Goal: Find specific fact: Find specific fact

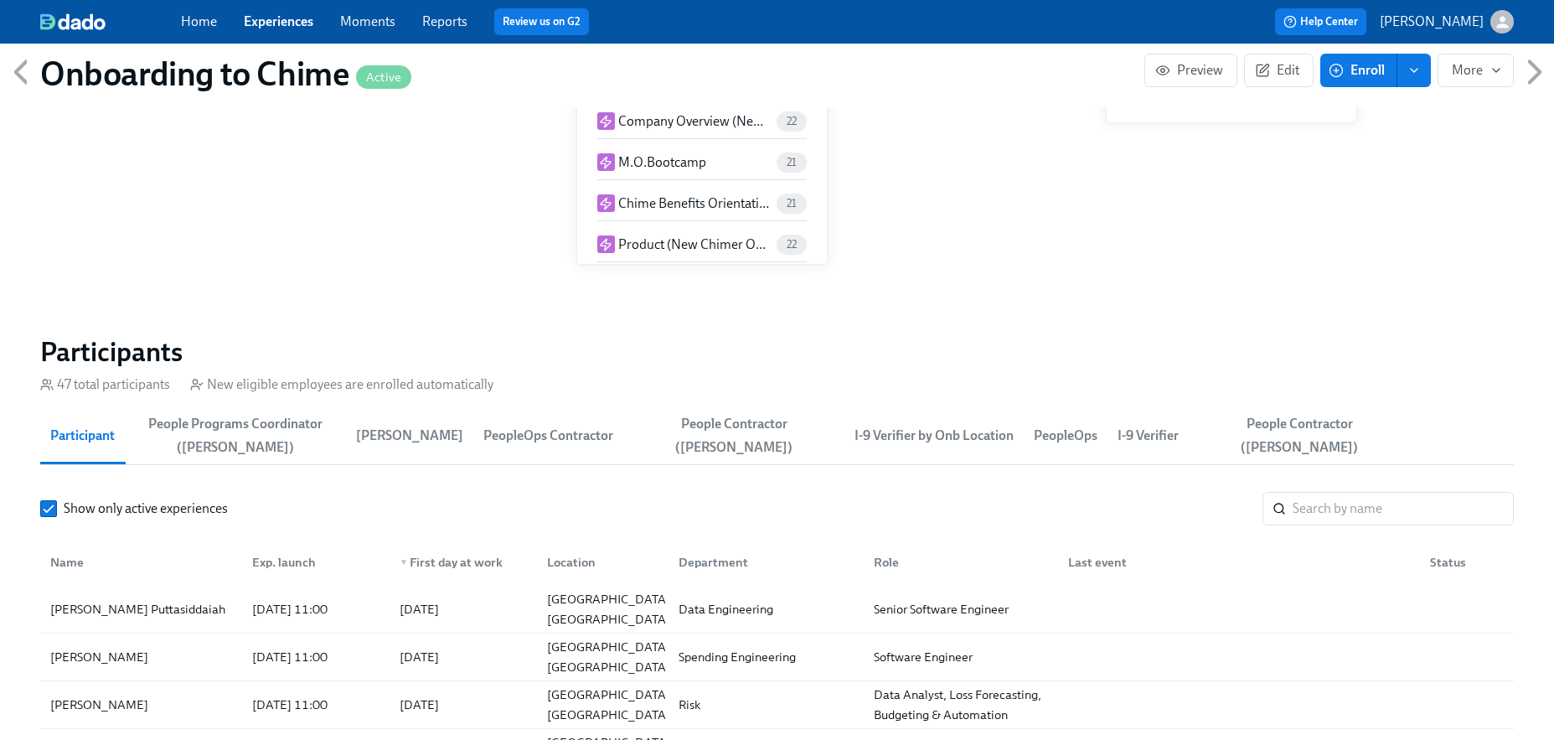
scroll to position [1601, 2]
click at [1331, 515] on input "search" at bounding box center [1401, 509] width 221 height 34
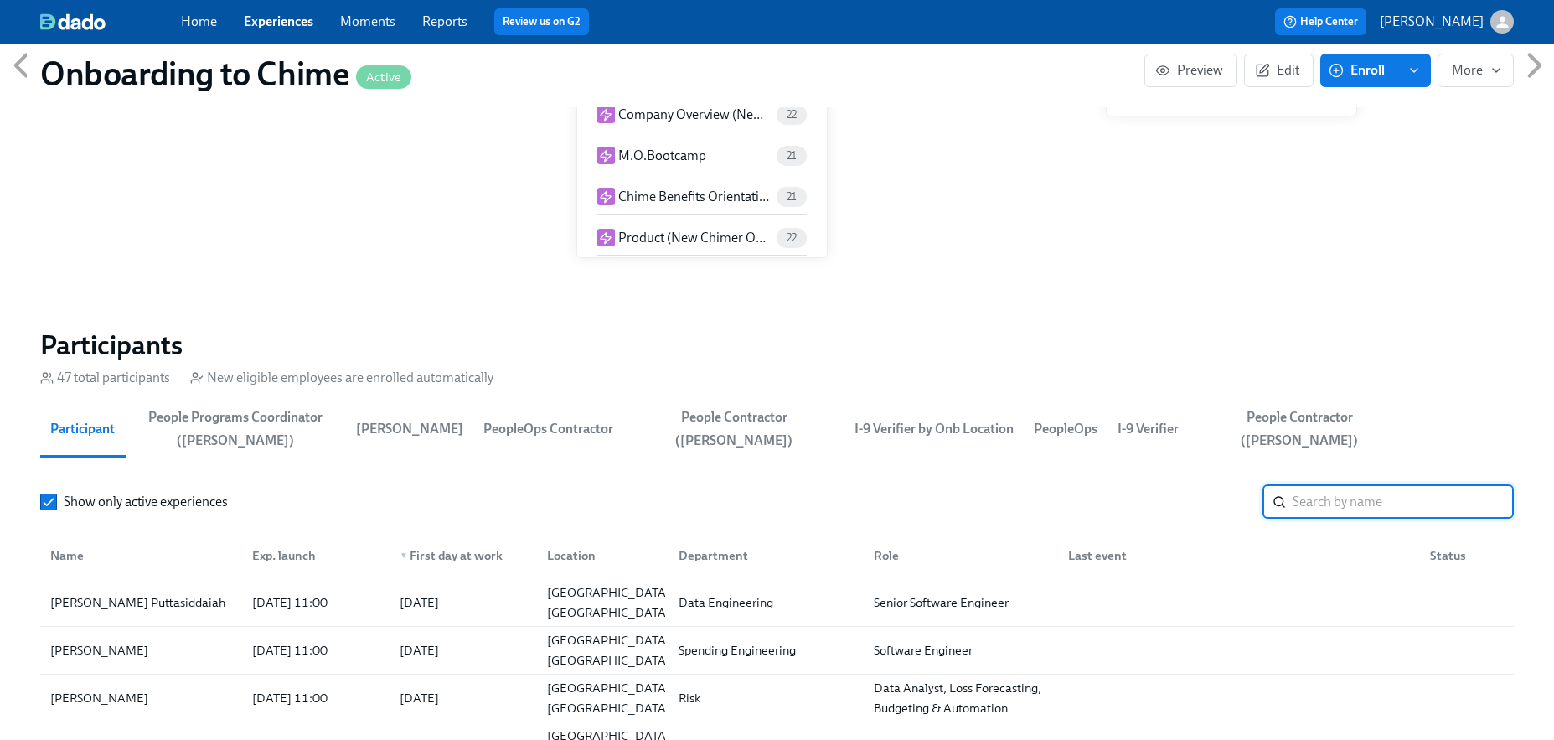
paste input "Joshua McDaniel"
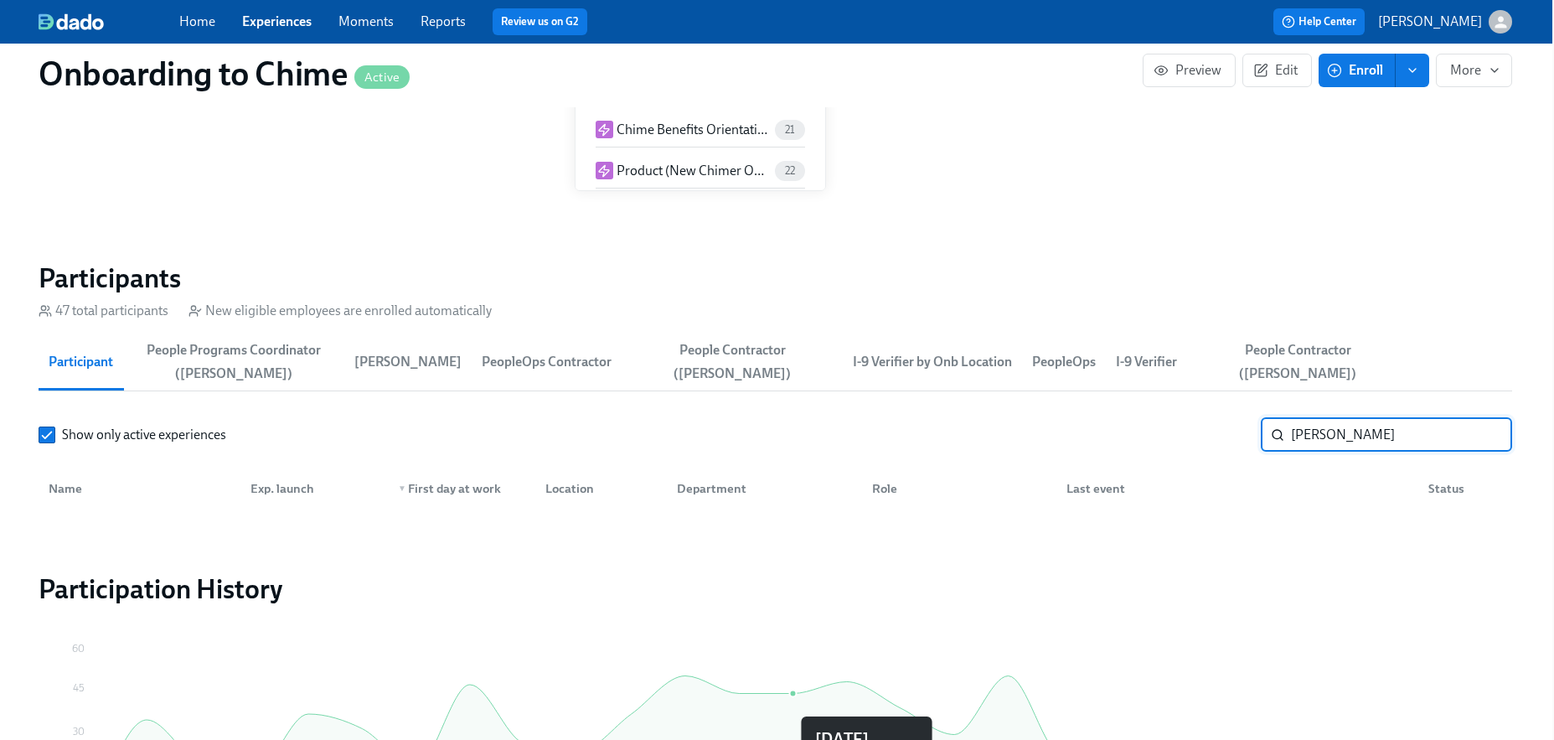
scroll to position [1676, 2]
click at [1330, 434] on input "Joshua McDaniel" at bounding box center [1401, 433] width 221 height 34
type input "Josh McDaniel"
click at [1432, 433] on input "Josh McDaniel" at bounding box center [1401, 433] width 221 height 34
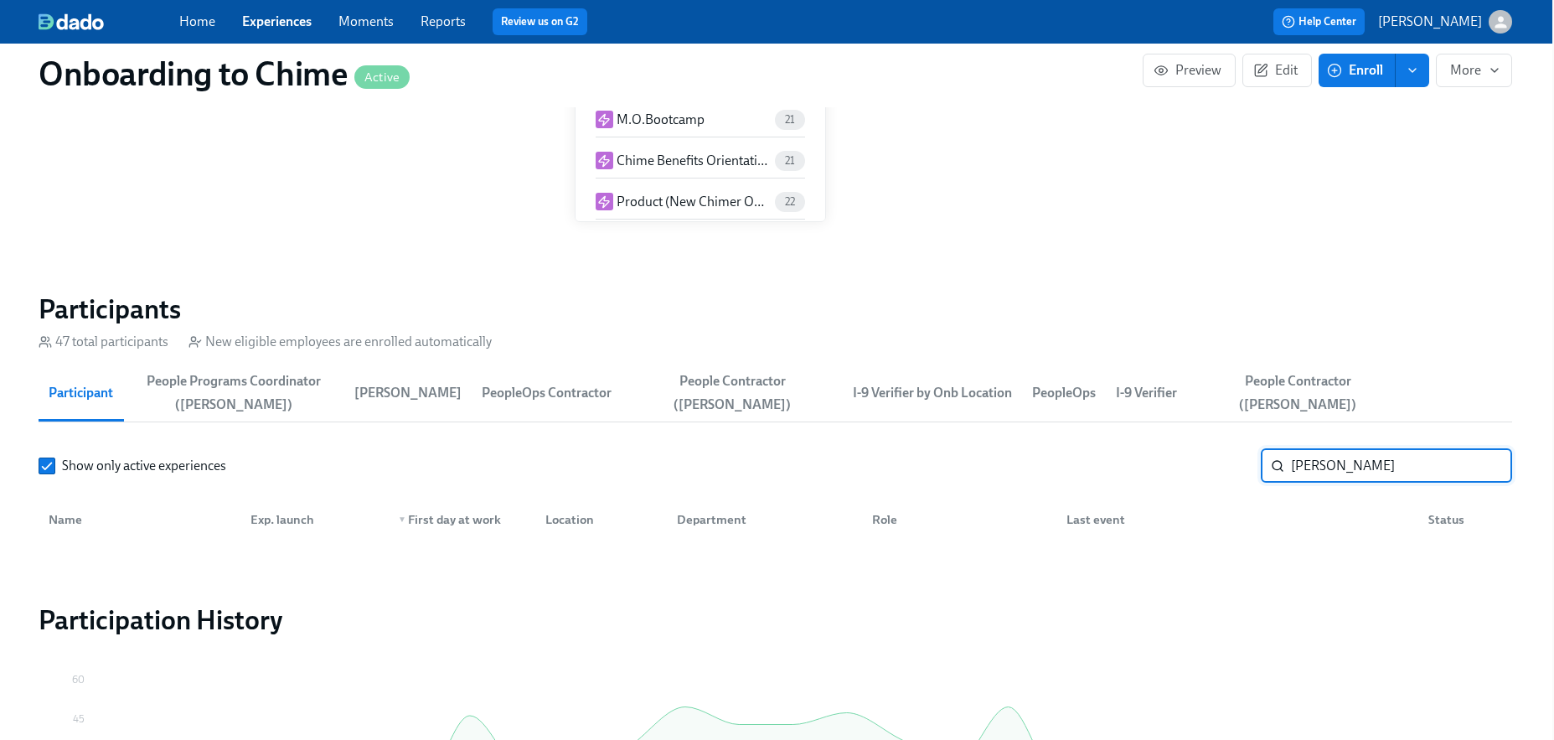
scroll to position [1644, 2]
